Goal: Check status

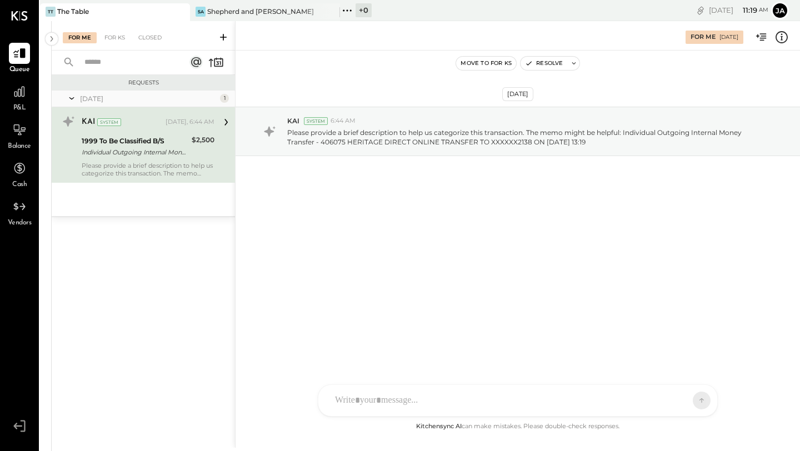
click at [18, 21] on div at bounding box center [19, 16] width 17 height 32
